Goal: Communication & Community: Participate in discussion

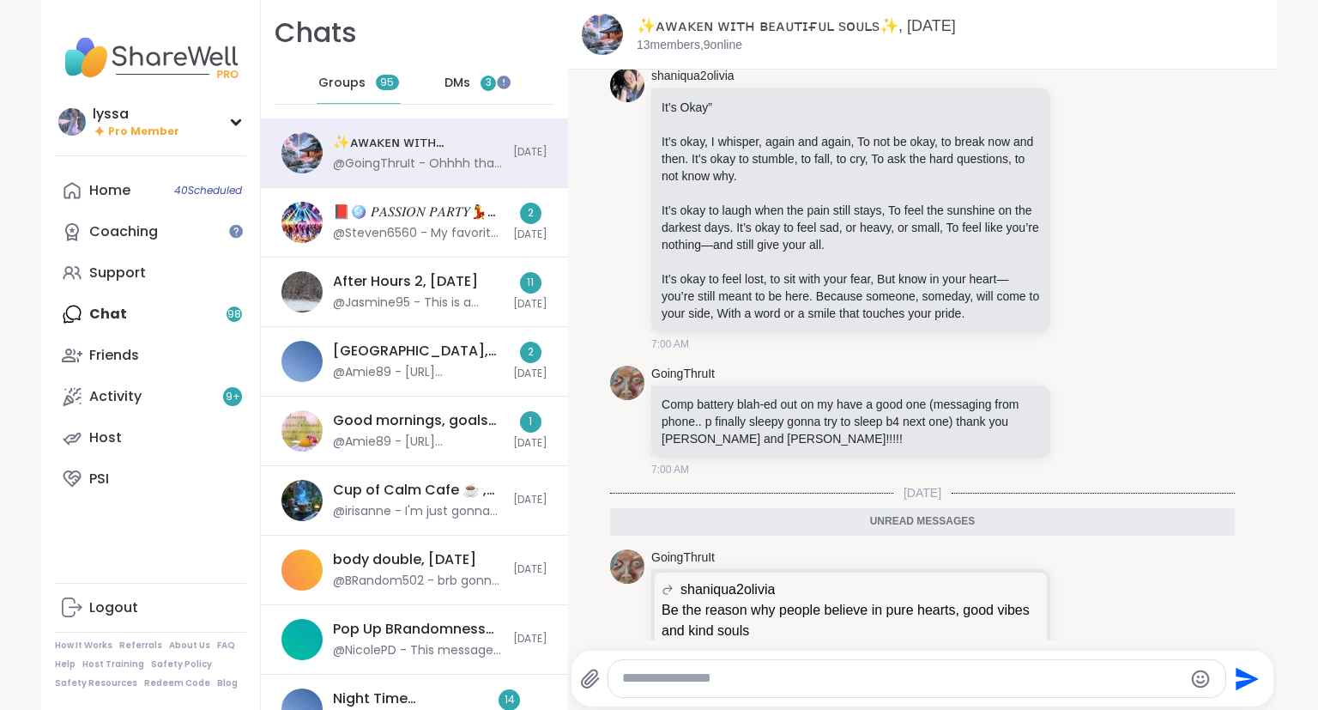
click at [448, 88] on span "DMs" at bounding box center [457, 83] width 26 height 17
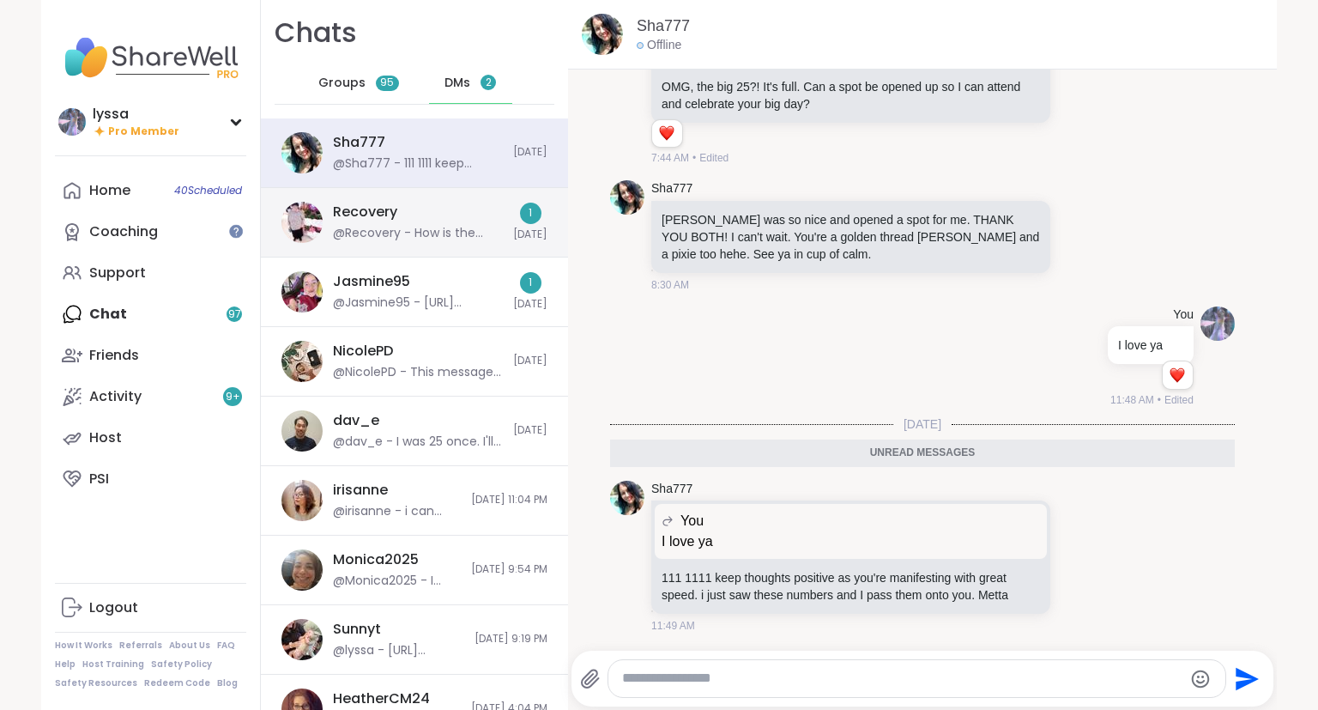
click at [393, 208] on div "Recovery" at bounding box center [365, 211] width 64 height 19
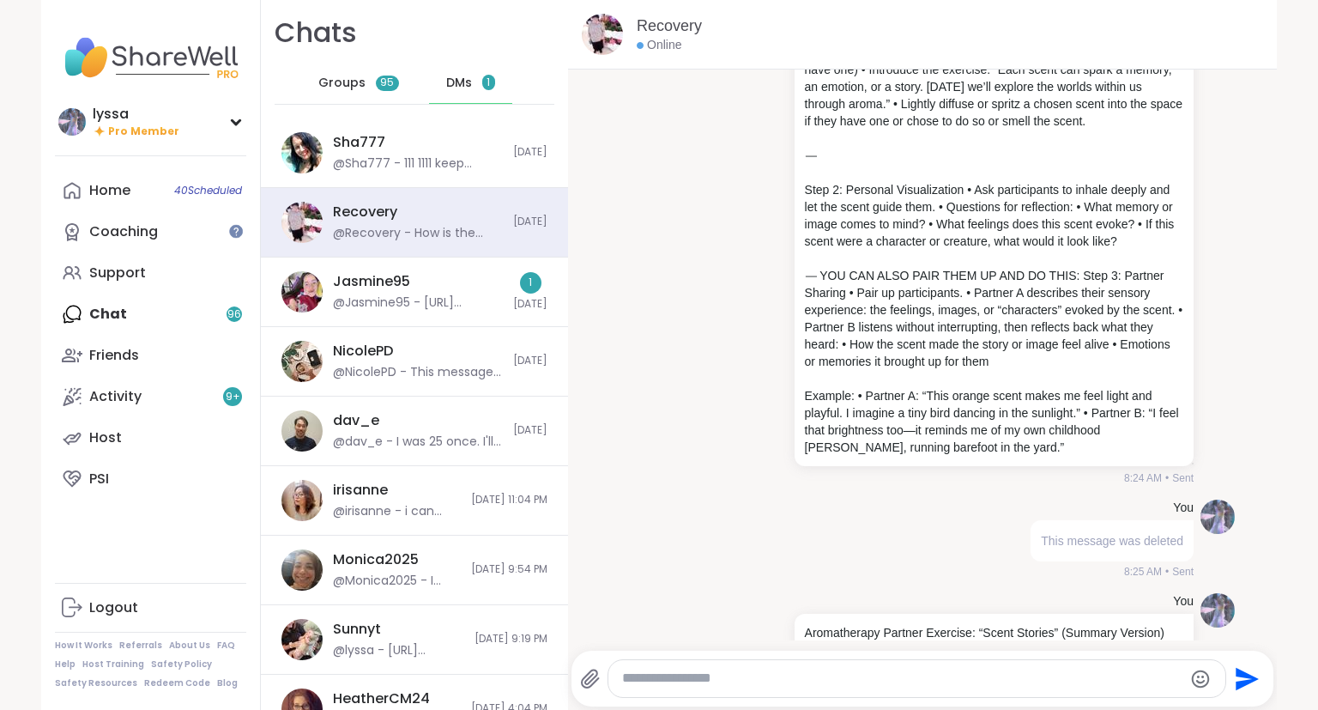
scroll to position [16741, 0]
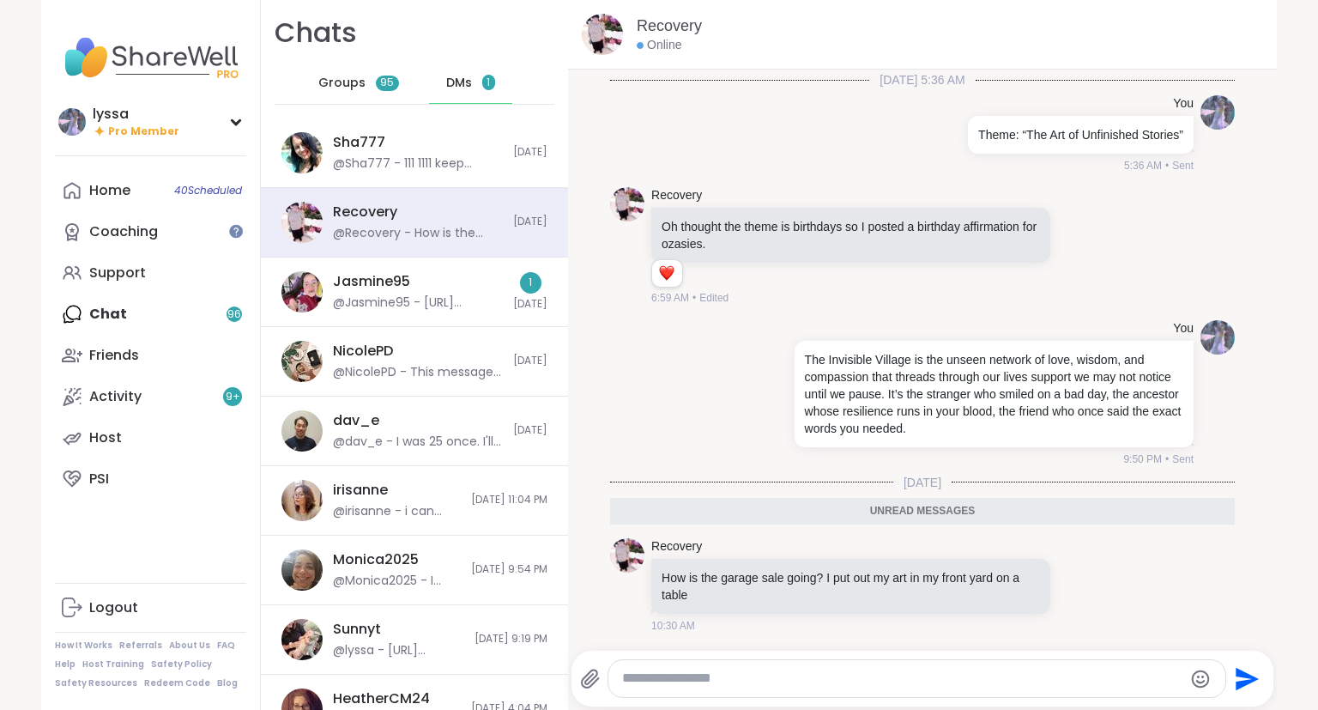
click at [856, 663] on div at bounding box center [916, 678] width 617 height 37
click at [836, 672] on textarea "Type your message" at bounding box center [902, 678] width 560 height 18
type textarea "**********"
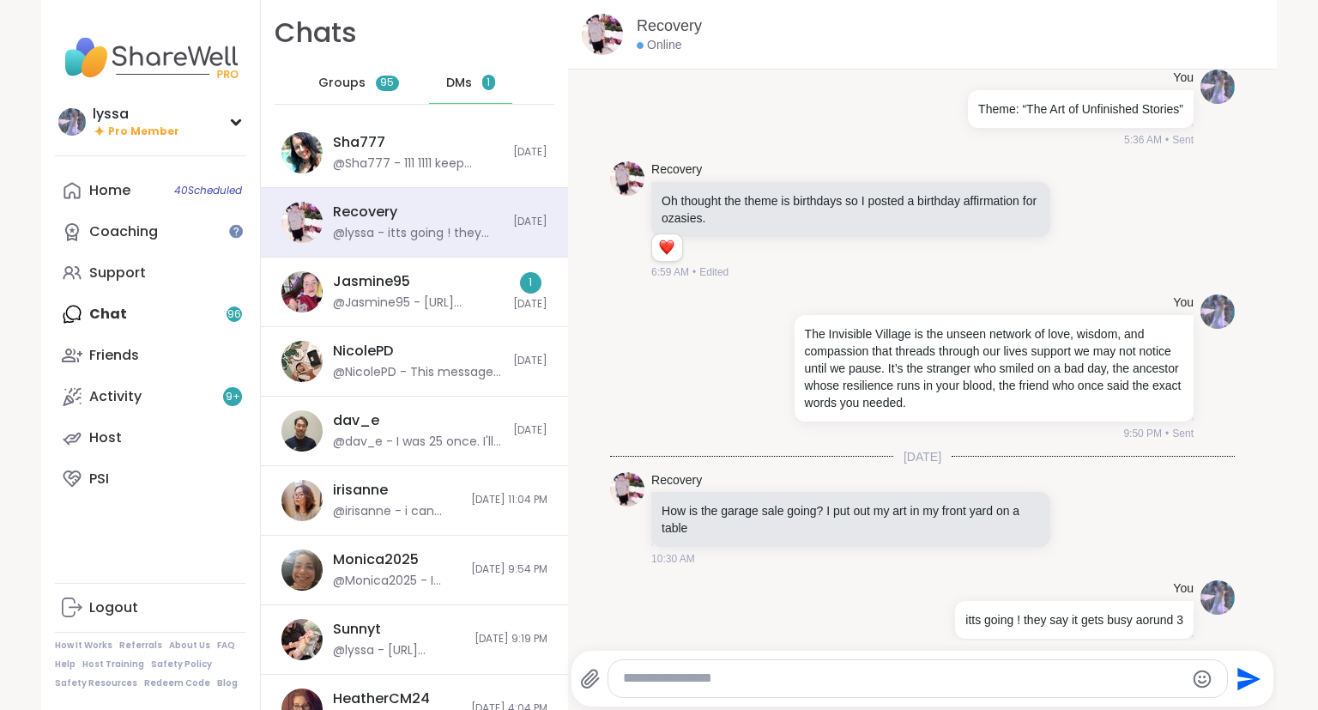
scroll to position [16792, 0]
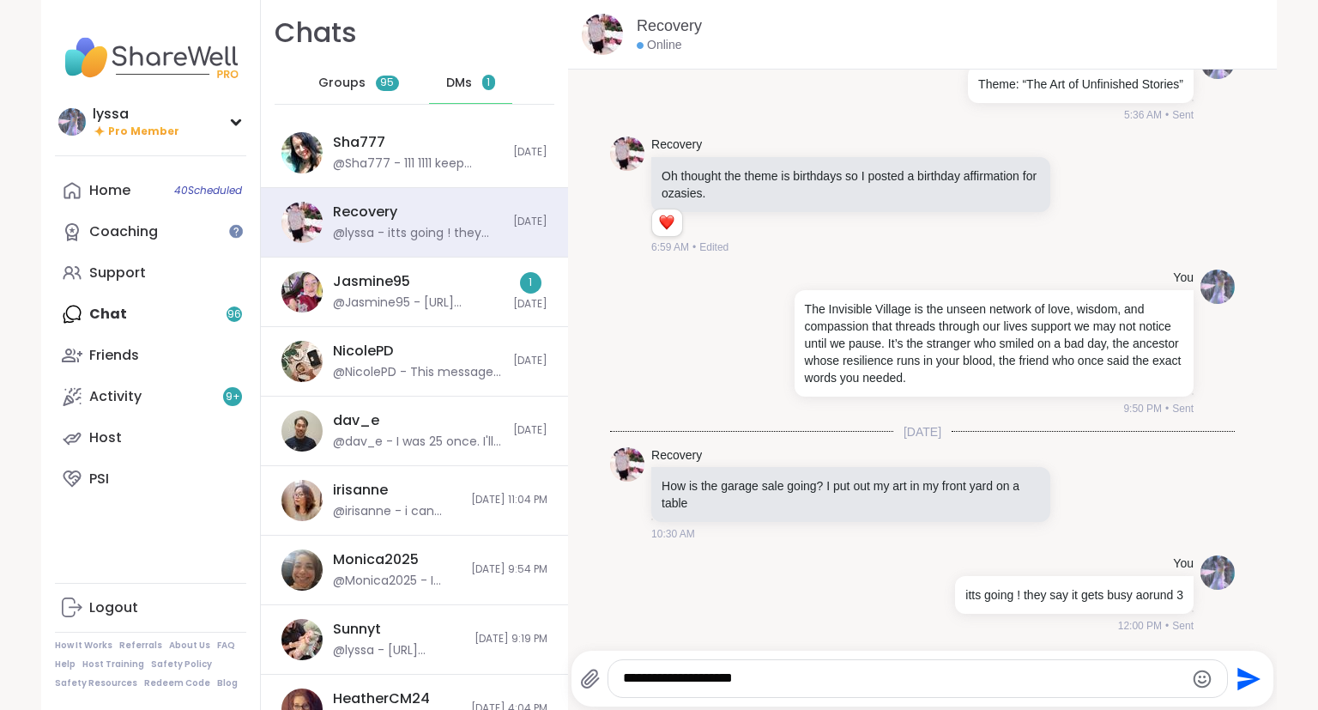
type textarea "**********"
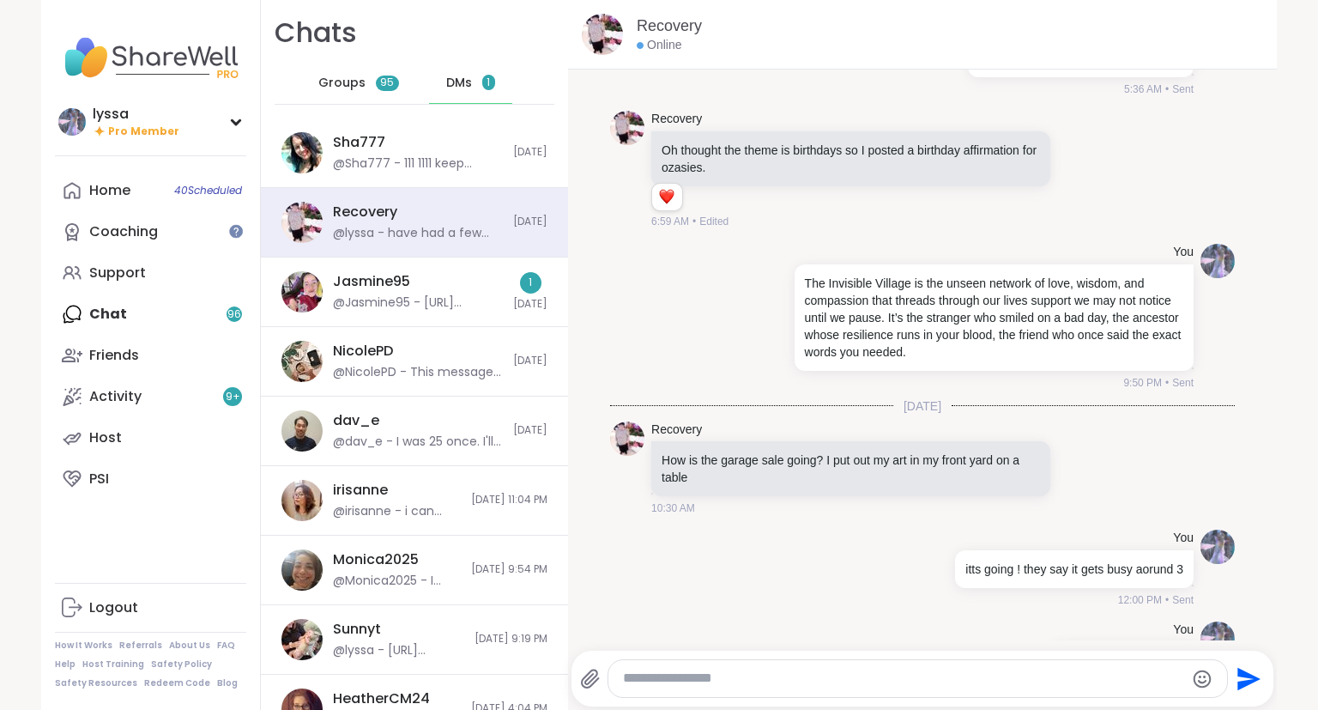
scroll to position [16884, 0]
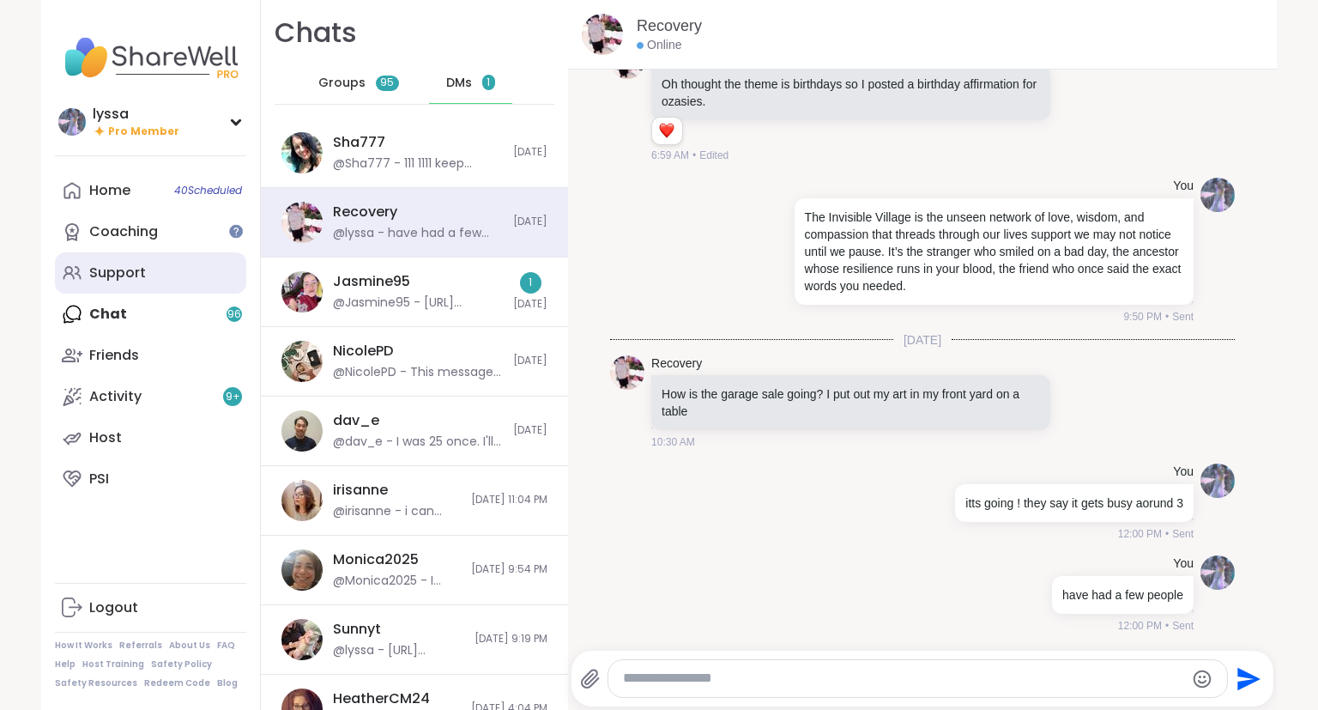
click at [145, 263] on link "Support" at bounding box center [150, 272] width 191 height 41
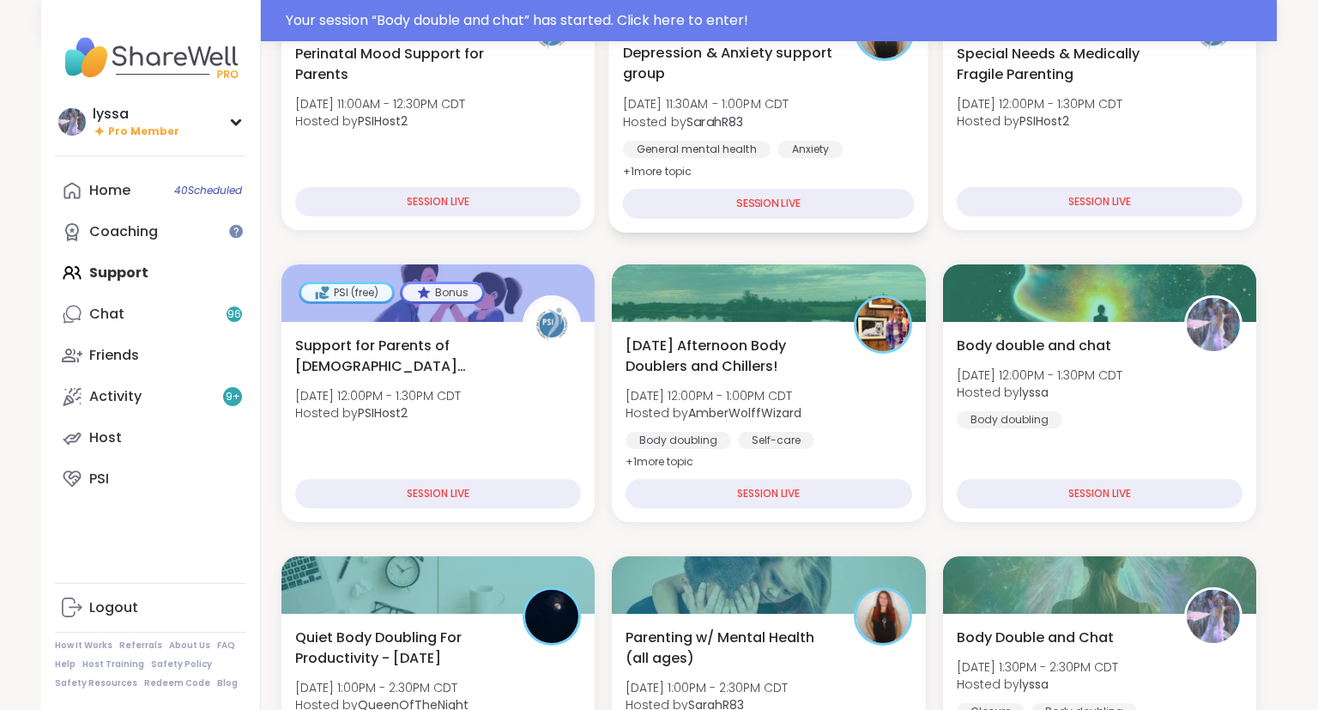
scroll to position [344, 0]
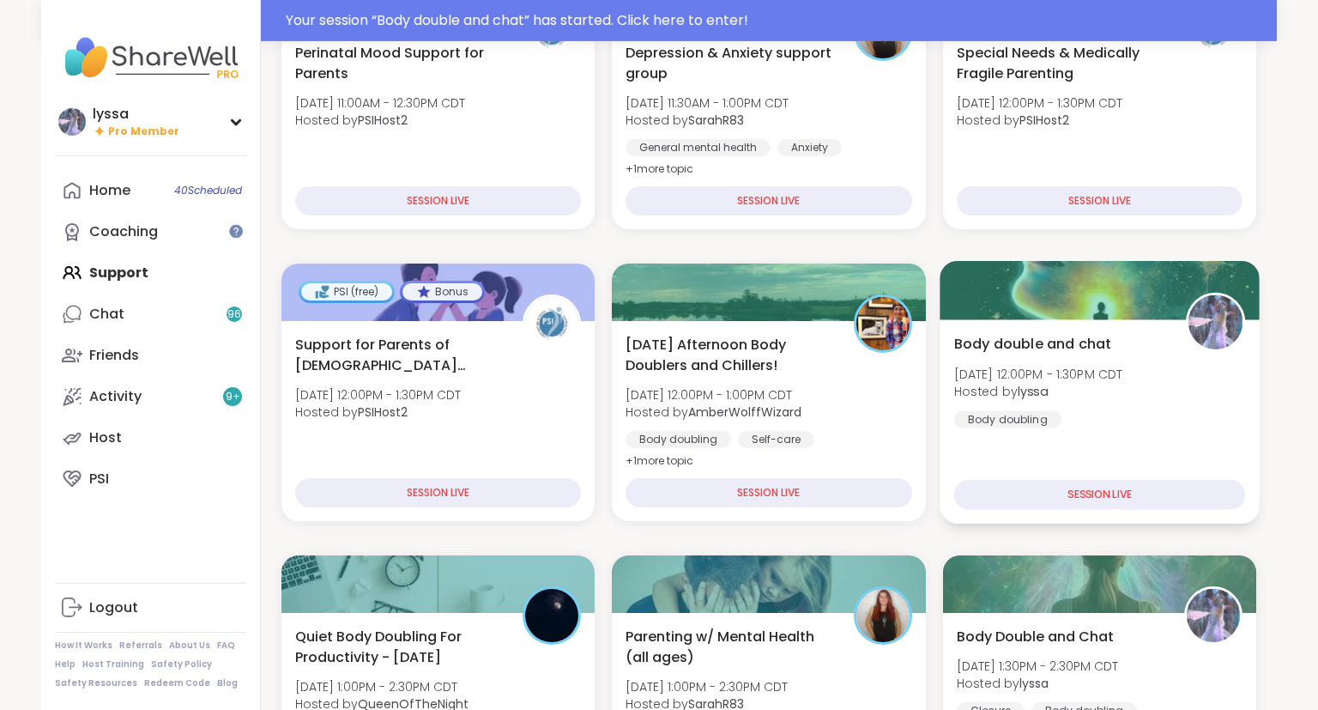
click at [986, 408] on div "Body double and chat [DATE] 12:00PM - 1:30PM CDT Hosted by lyssa Body doubling" at bounding box center [1099, 380] width 292 height 94
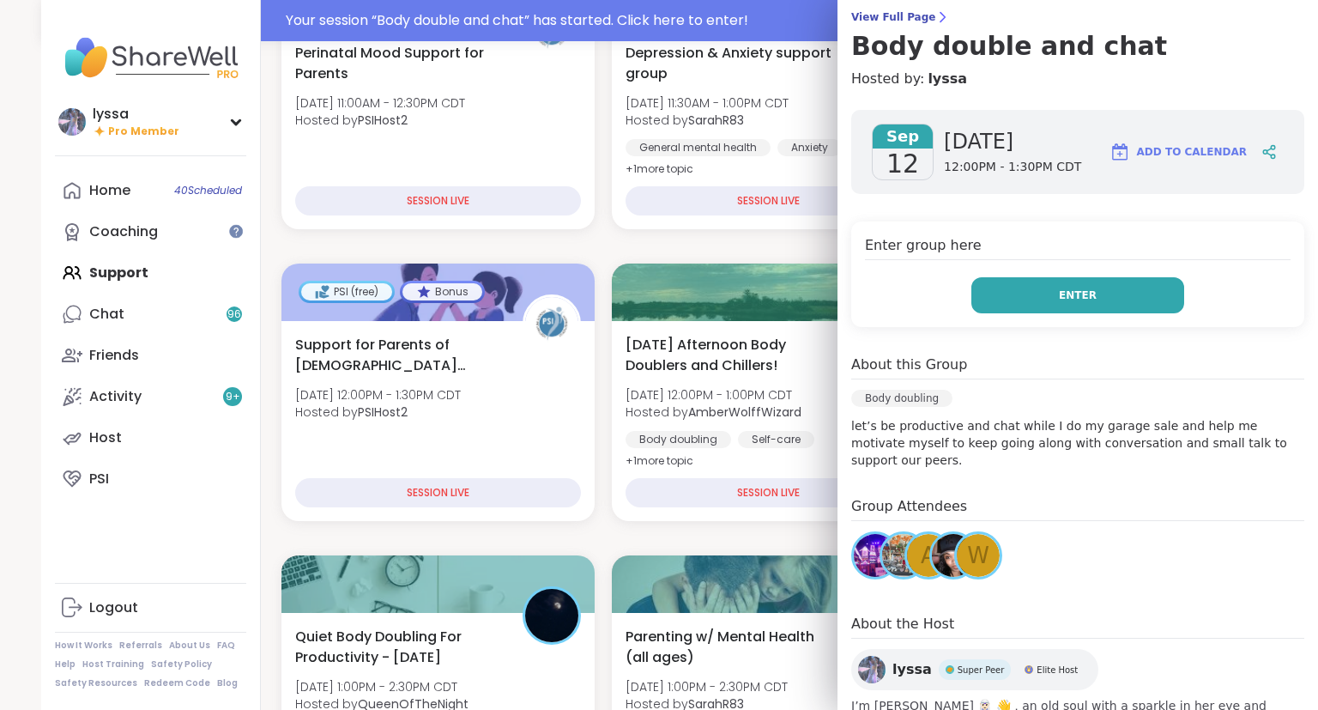
scroll to position [142, 0]
click at [1107, 314] on div "Enter group here Enter" at bounding box center [1077, 273] width 453 height 106
click at [1086, 293] on span "Enter" at bounding box center [1078, 294] width 38 height 15
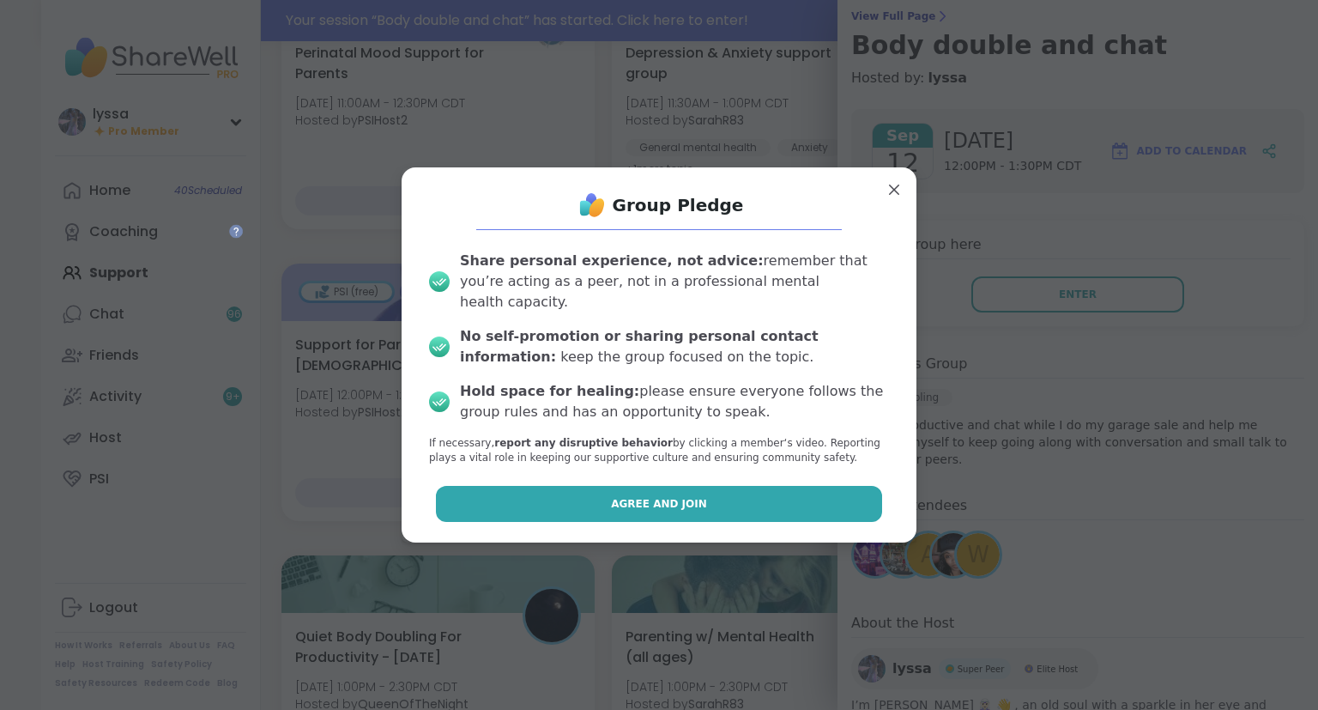
click at [791, 486] on button "Agree and Join" at bounding box center [659, 504] width 447 height 36
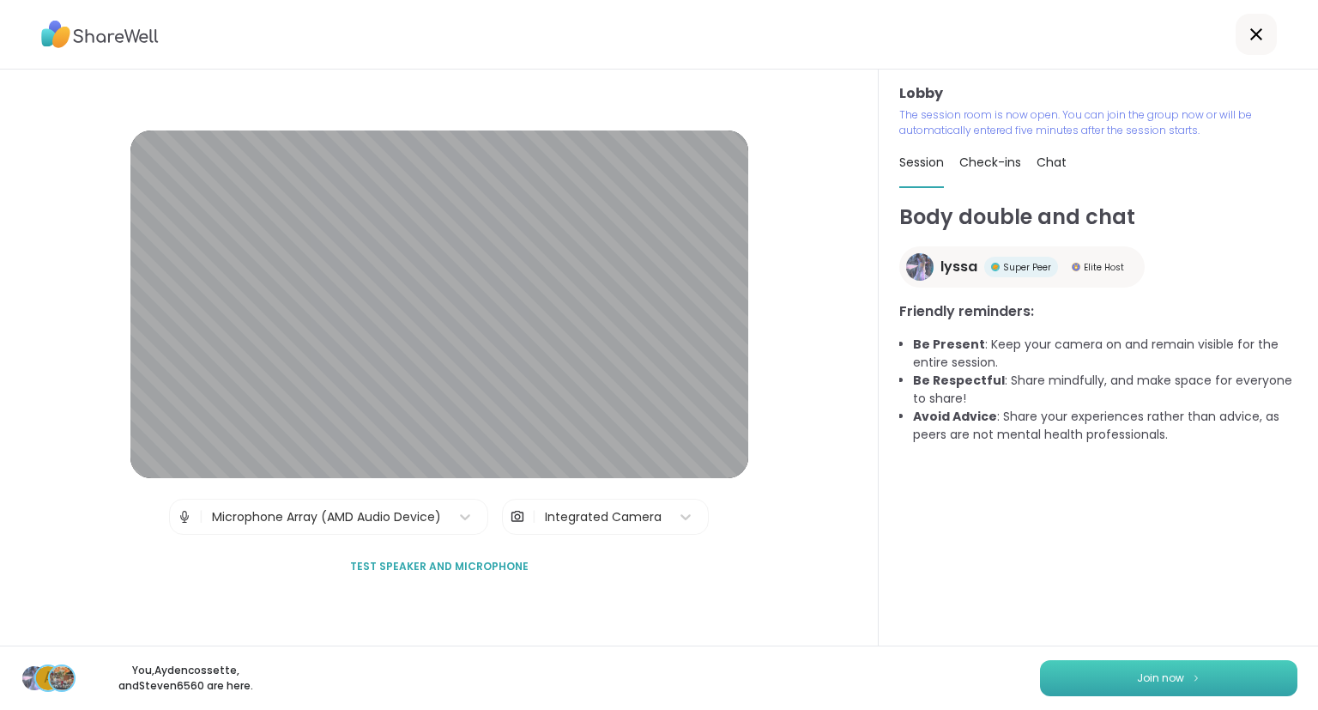
click at [1138, 684] on span "Join now" at bounding box center [1160, 677] width 47 height 15
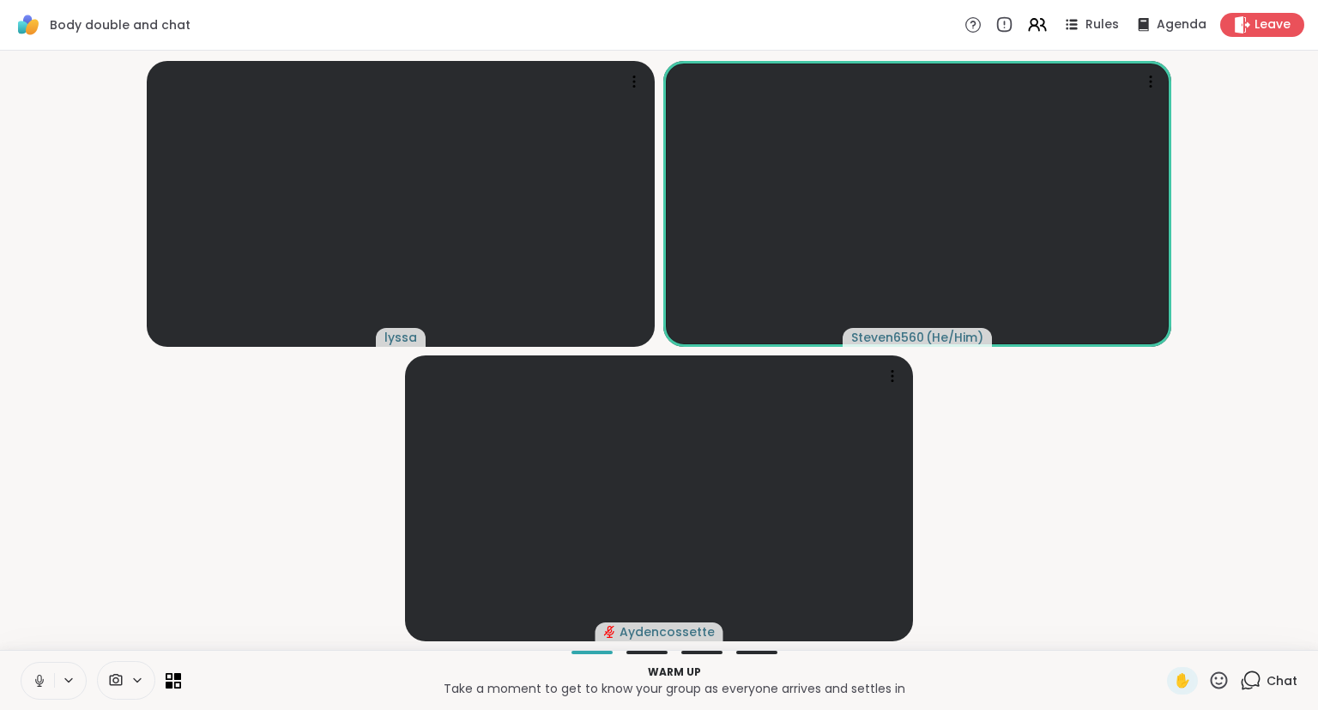
click at [0, 302] on div "lyssa Steven6560 ( He/Him ) Aydencossette" at bounding box center [659, 350] width 1318 height 599
click at [0, 280] on div "lyssa Steven6560 ( He/Him ) Aydencossette" at bounding box center [659, 350] width 1318 height 599
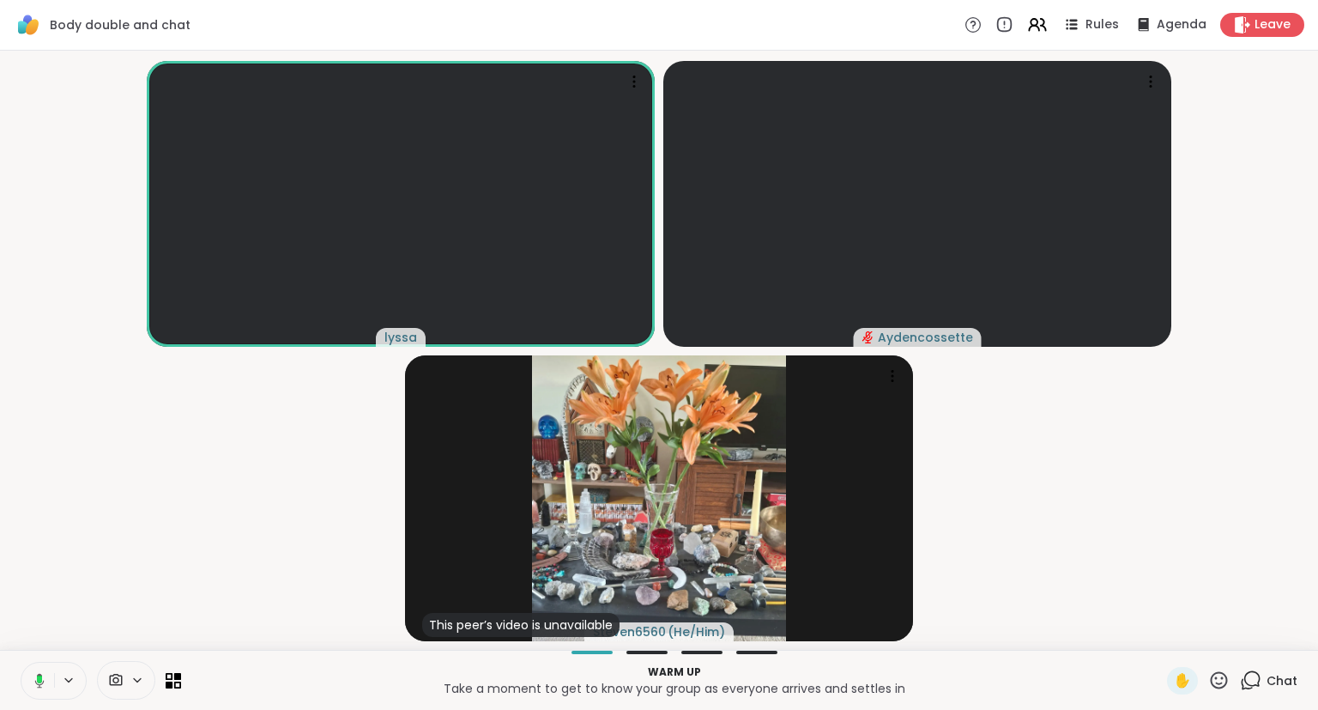
click at [33, 679] on icon at bounding box center [36, 680] width 15 height 15
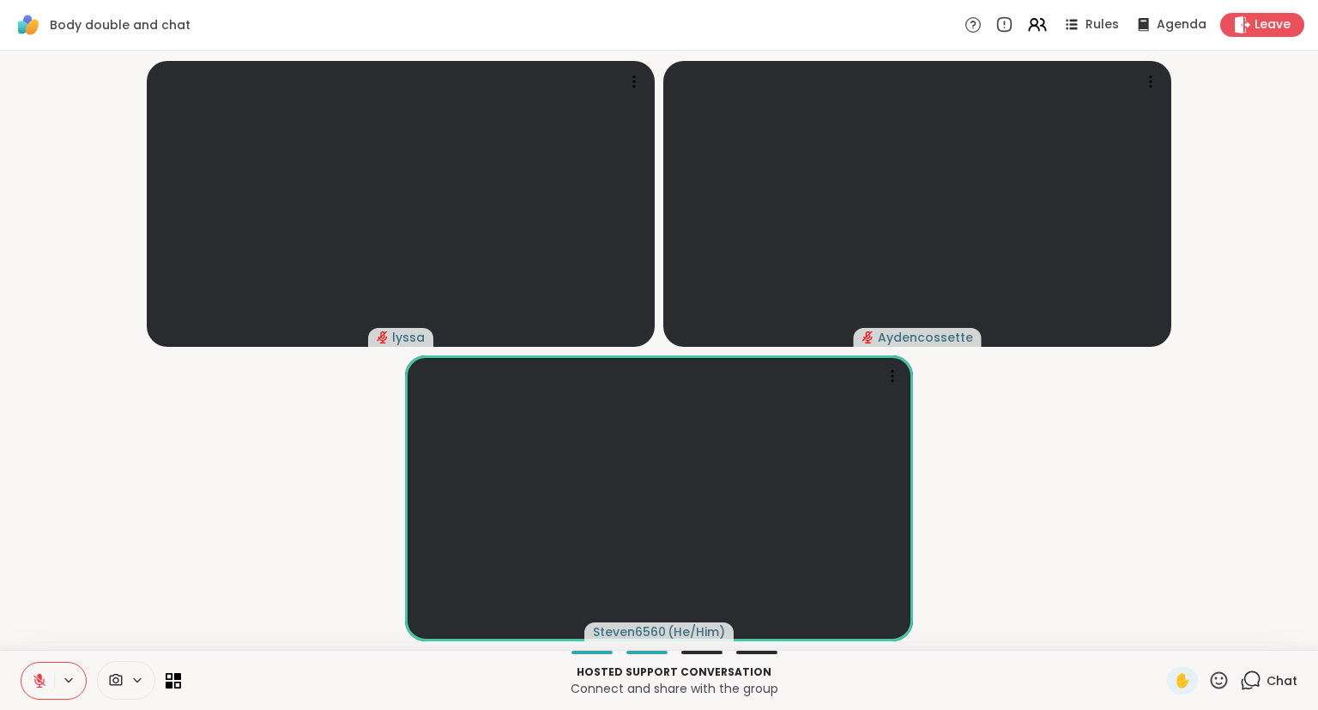
click at [33, 679] on icon at bounding box center [39, 680] width 15 height 15
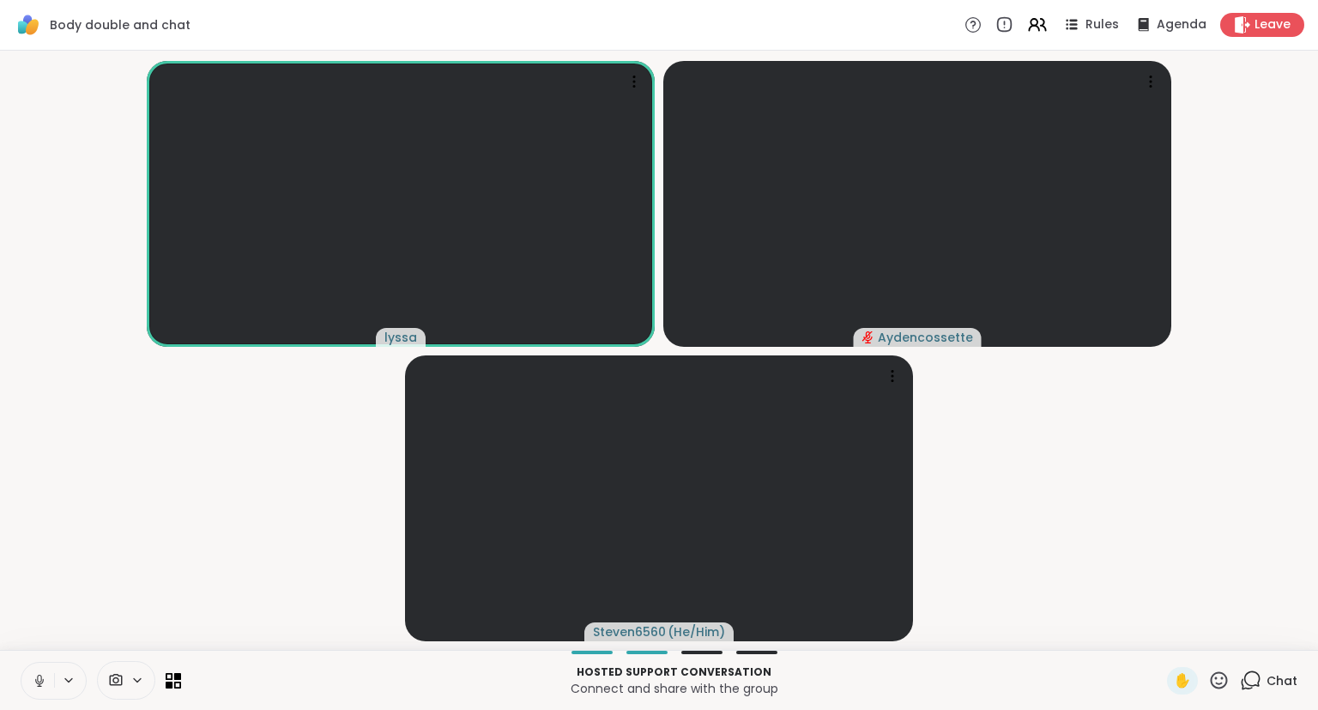
click at [1082, 49] on div "Body double and chat Rules Agenda Leave" at bounding box center [659, 25] width 1318 height 51
click at [1079, 30] on icon at bounding box center [1070, 24] width 21 height 21
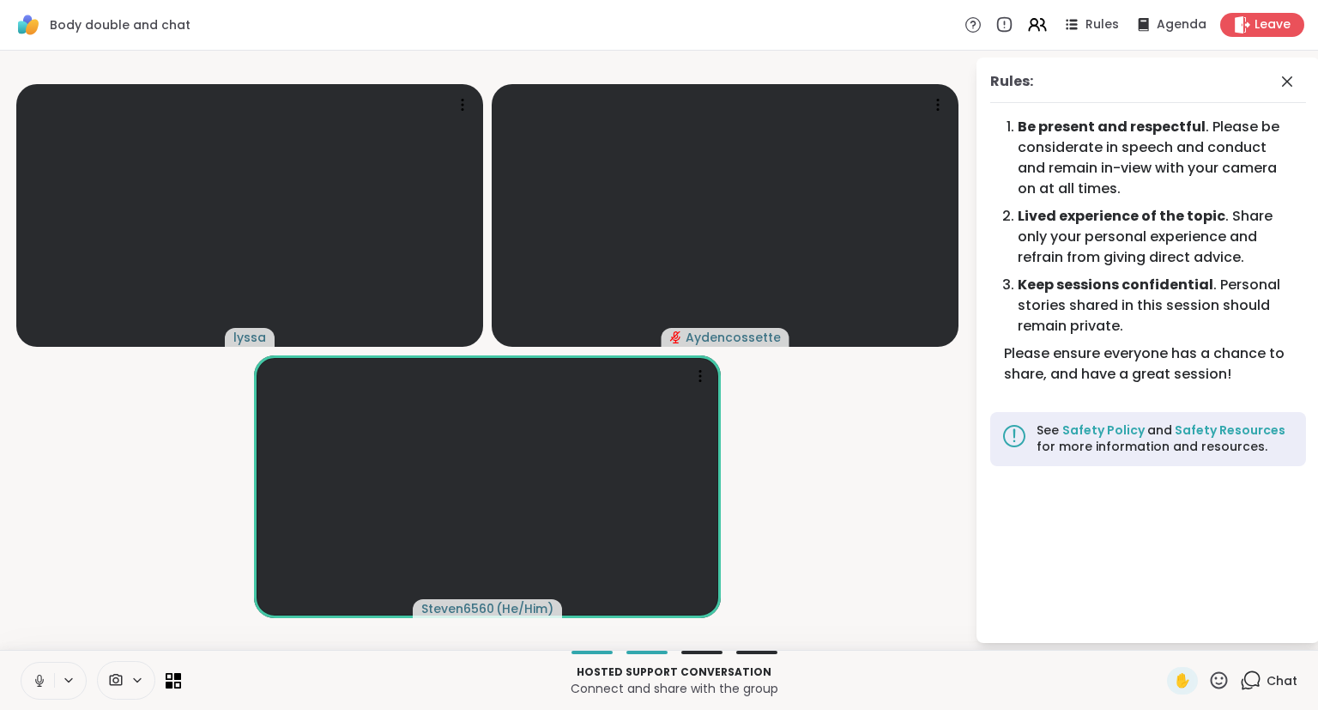
click at [43, 674] on icon at bounding box center [39, 680] width 15 height 15
click at [34, 659] on div "Hosted support conversation Connect and share with the group ✋ Chat" at bounding box center [659, 679] width 1318 height 60
click at [39, 669] on button at bounding box center [37, 680] width 33 height 36
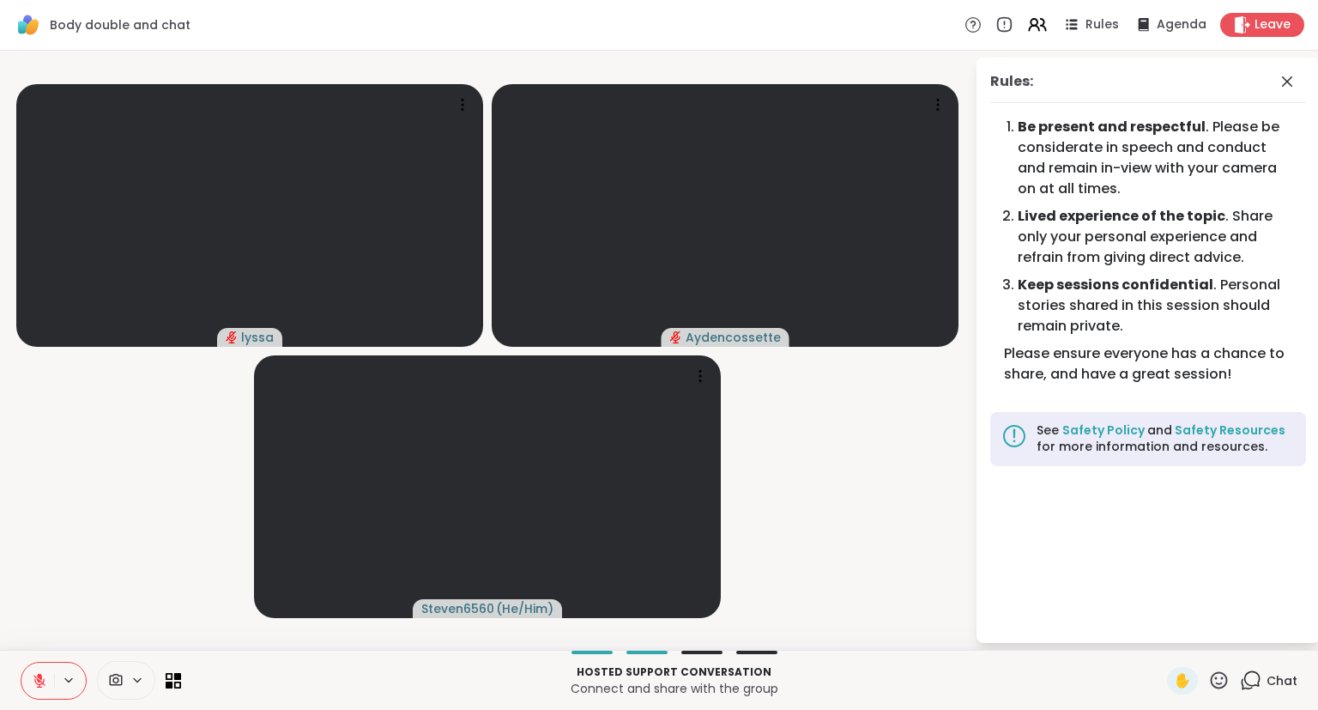
click at [0, 618] on div "[PERSON_NAME] Steven6560 ( He/Him ) Rules: Be present and respectful . Please b…" at bounding box center [659, 350] width 1318 height 599
click at [50, 672] on button at bounding box center [37, 680] width 33 height 36
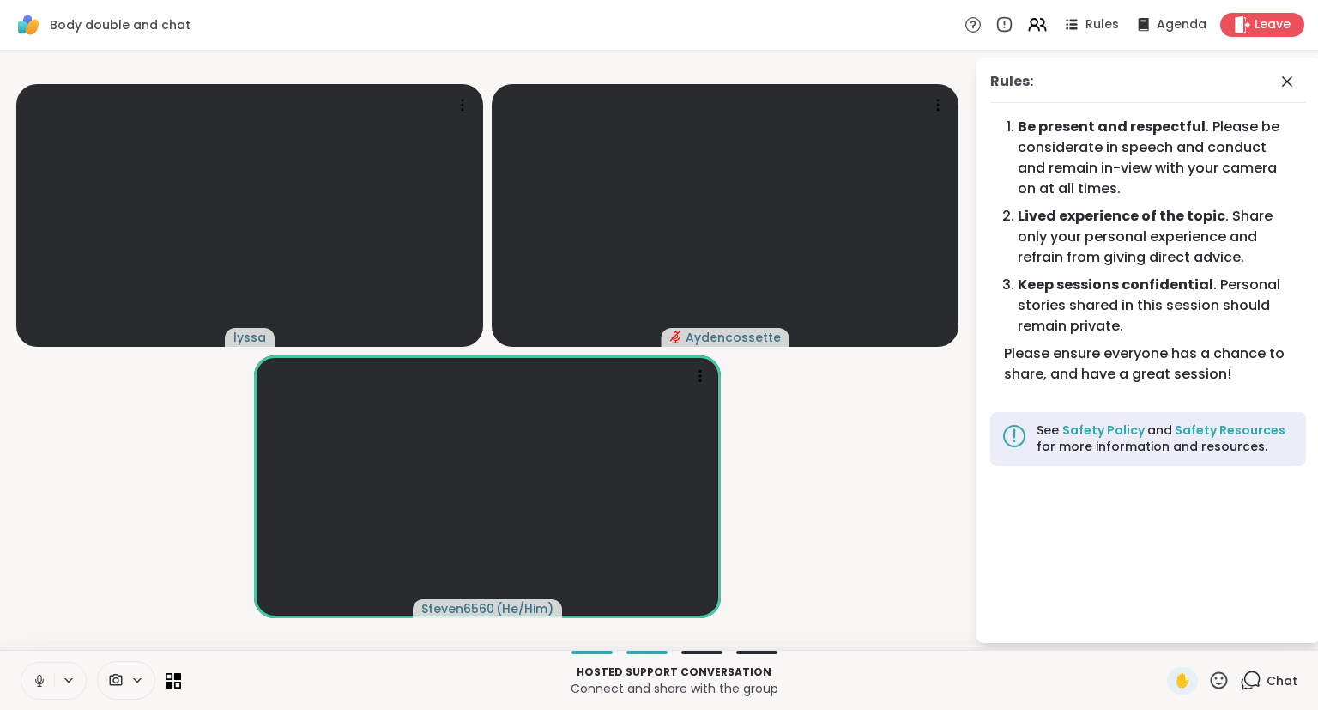
click at [34, 692] on button at bounding box center [37, 680] width 33 height 36
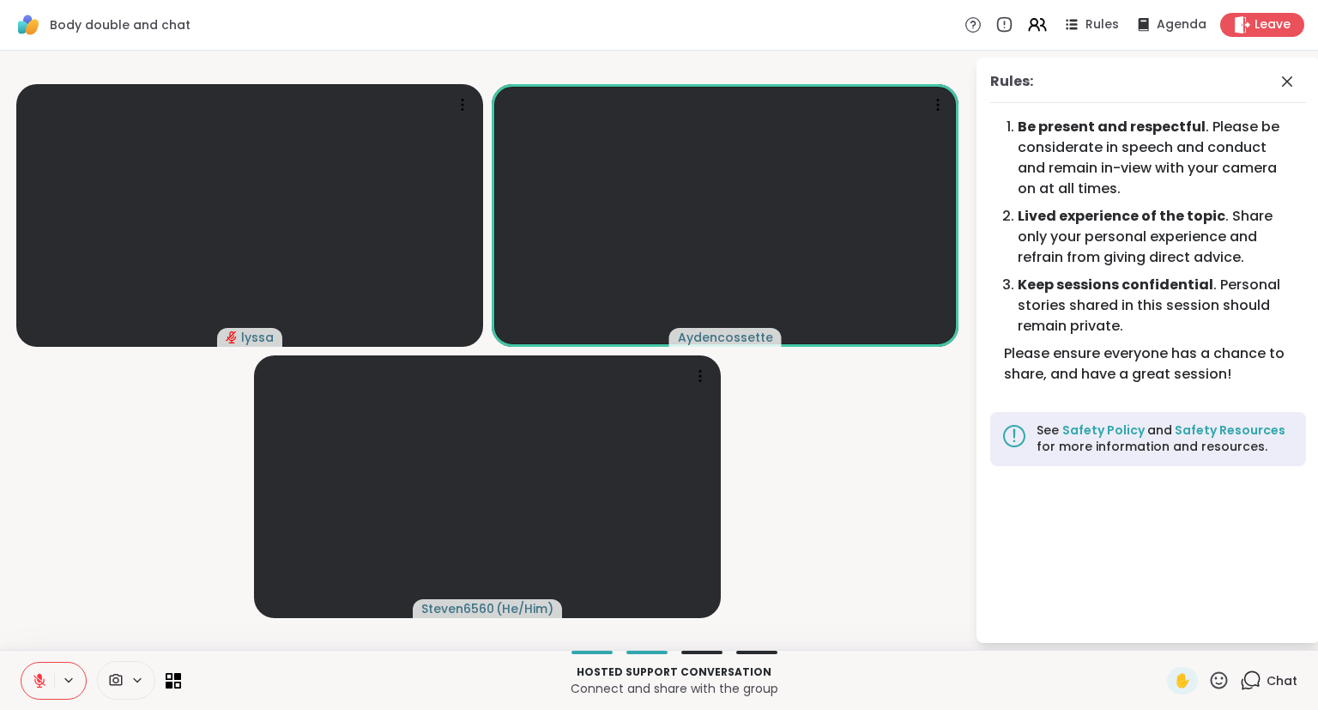
click at [33, 694] on button at bounding box center [37, 680] width 33 height 36
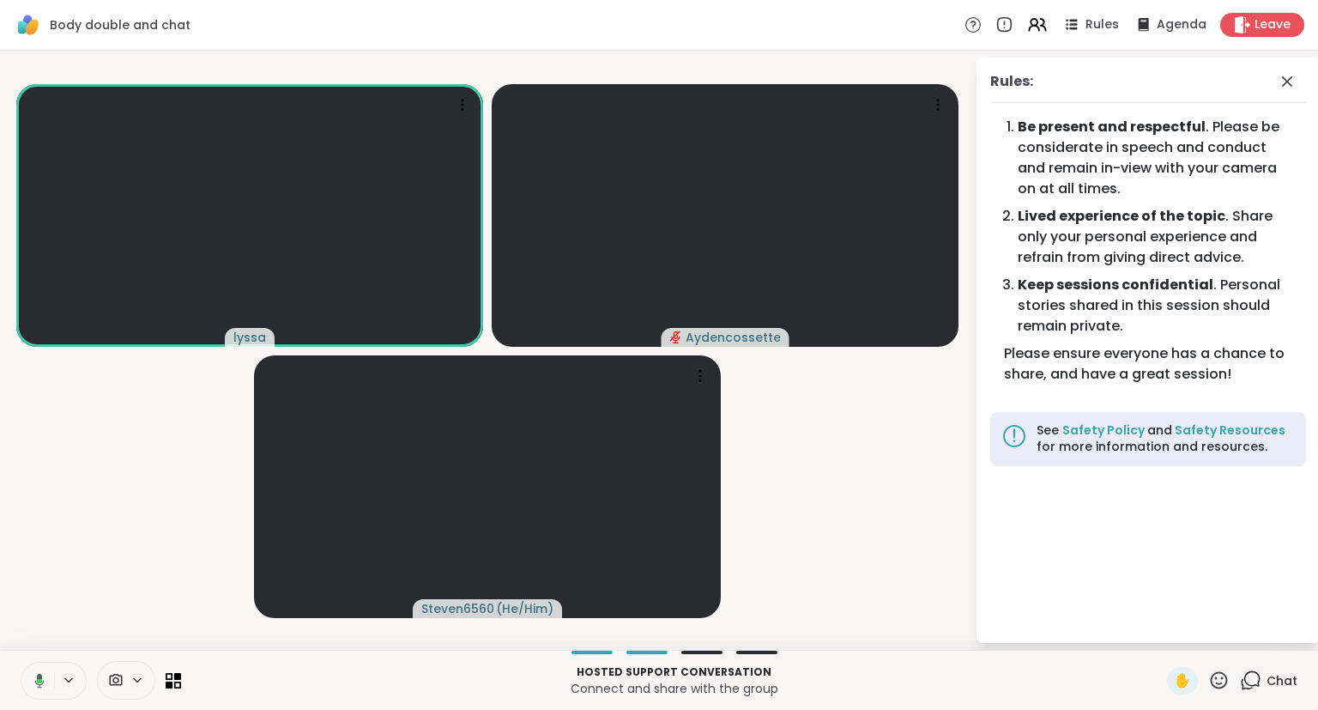
click at [26, 679] on button at bounding box center [36, 680] width 35 height 36
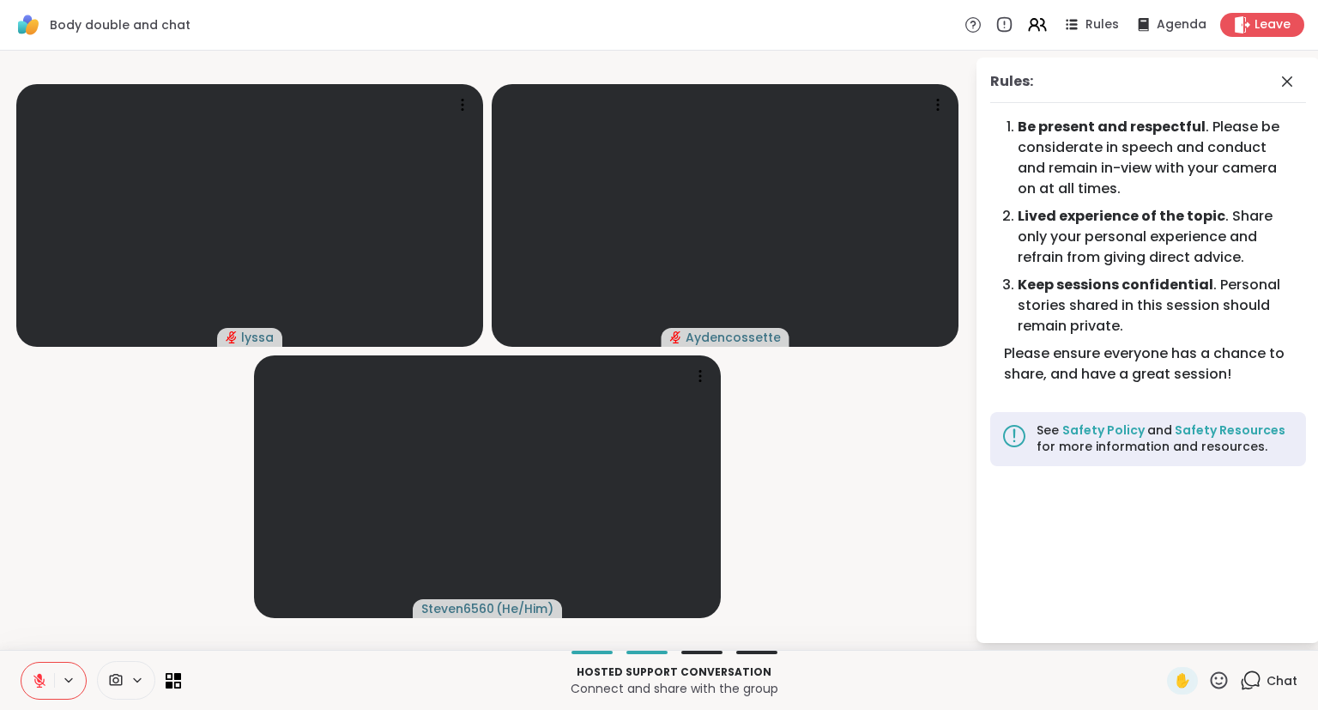
click at [22, 688] on button at bounding box center [37, 680] width 33 height 36
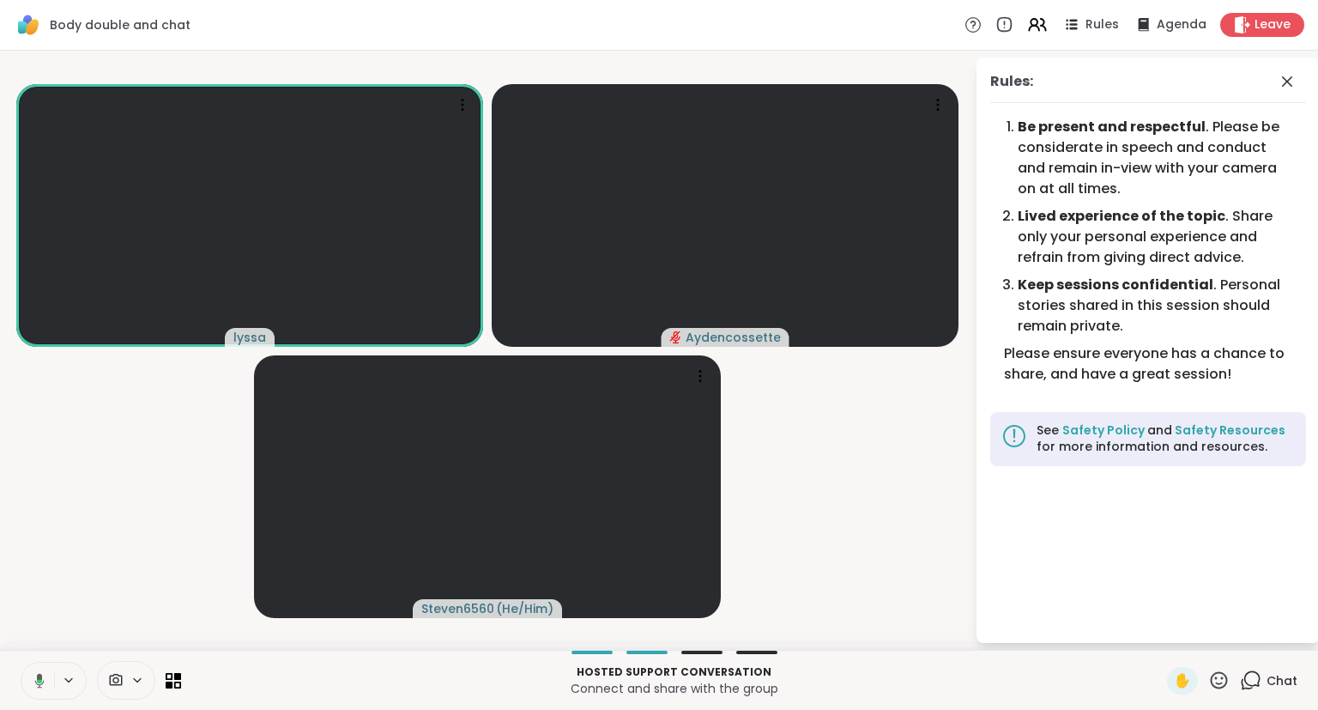
click at [25, 681] on button at bounding box center [36, 680] width 35 height 36
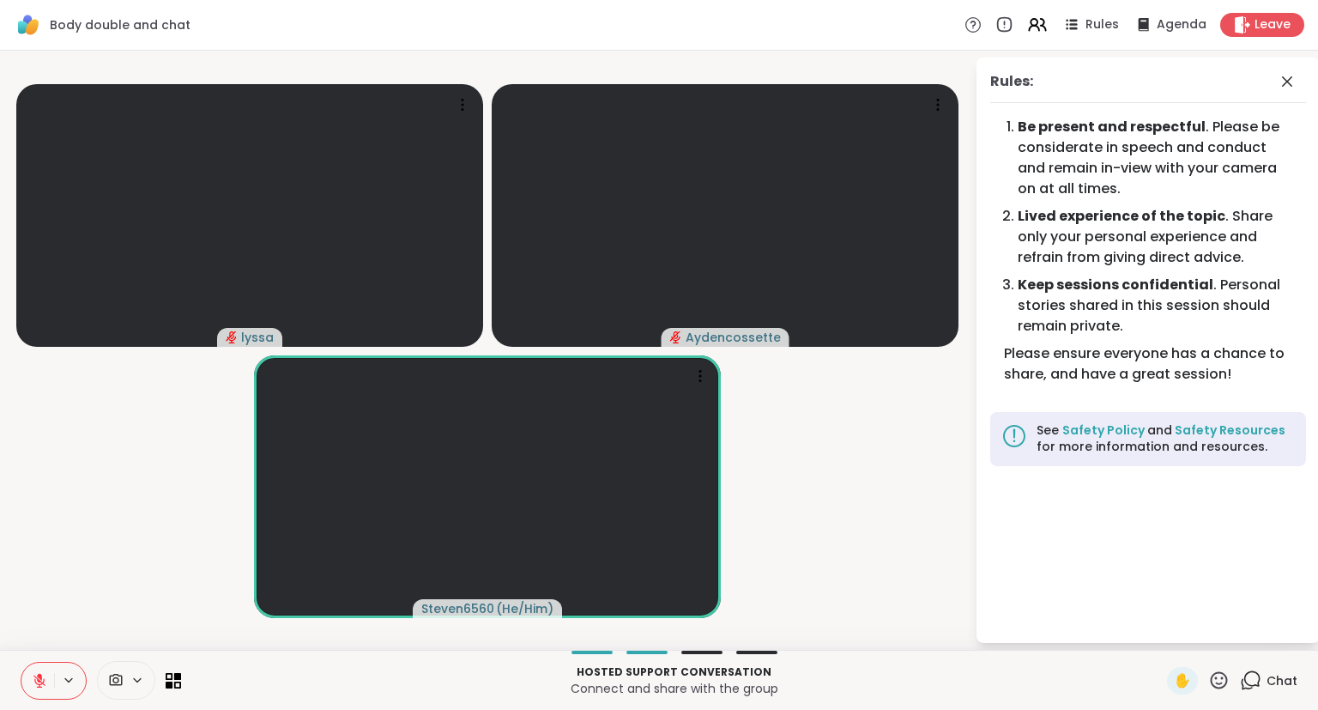
click at [48, 678] on button at bounding box center [37, 680] width 33 height 36
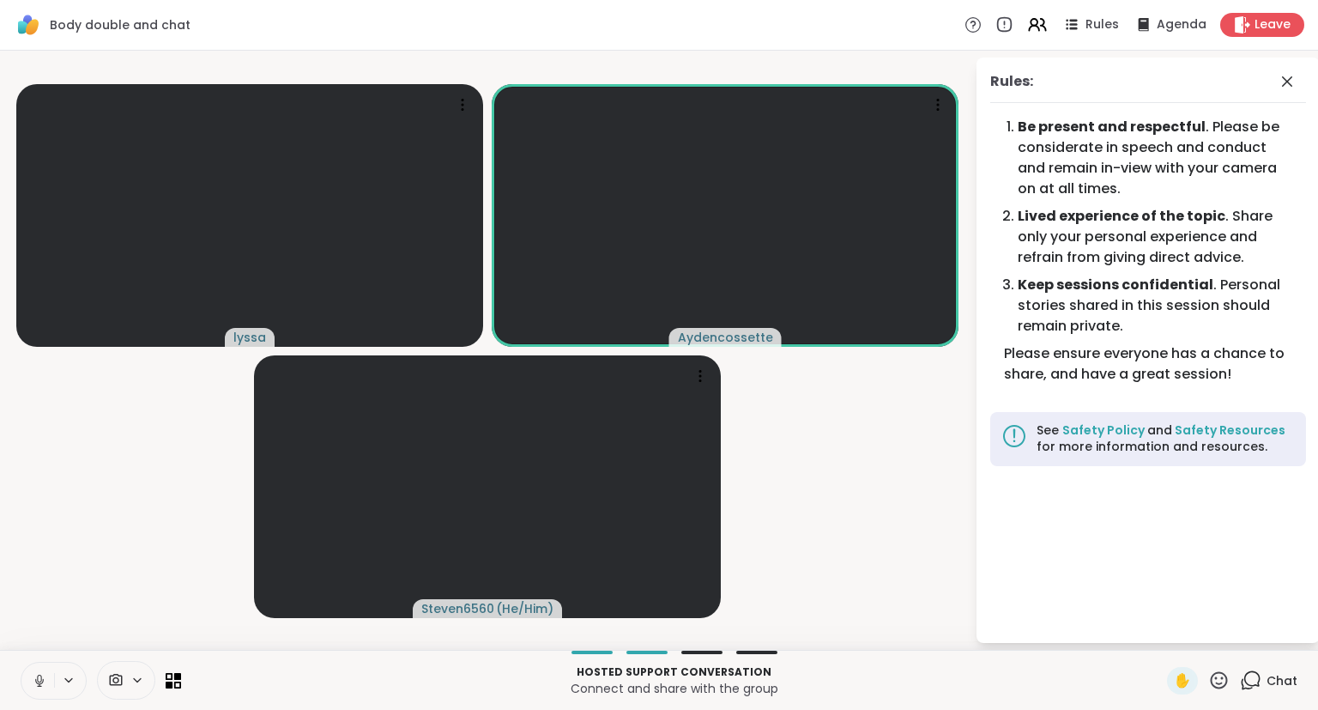
click at [33, 671] on button at bounding box center [37, 680] width 33 height 36
